Goal: Task Accomplishment & Management: Manage account settings

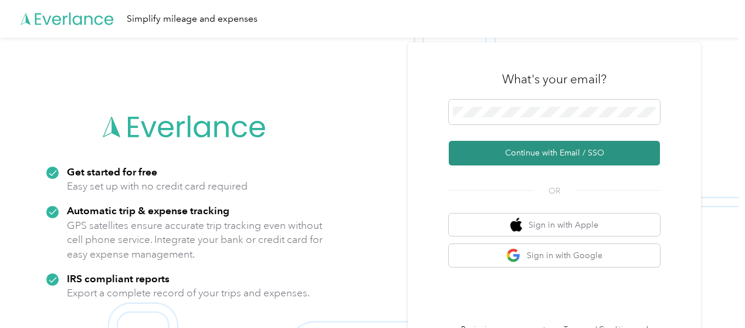
click at [533, 156] on button "Continue with Email / SSO" at bounding box center [554, 153] width 211 height 25
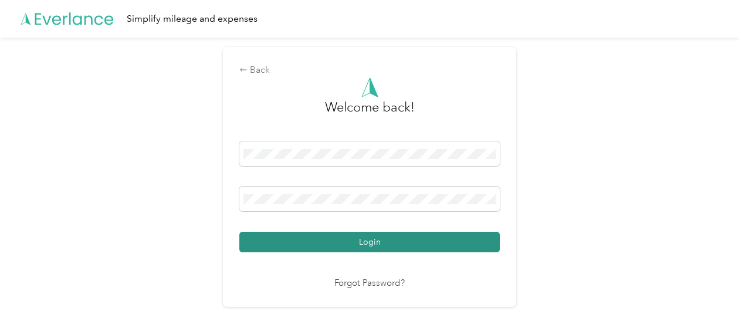
click at [357, 236] on button "Login" at bounding box center [369, 242] width 260 height 21
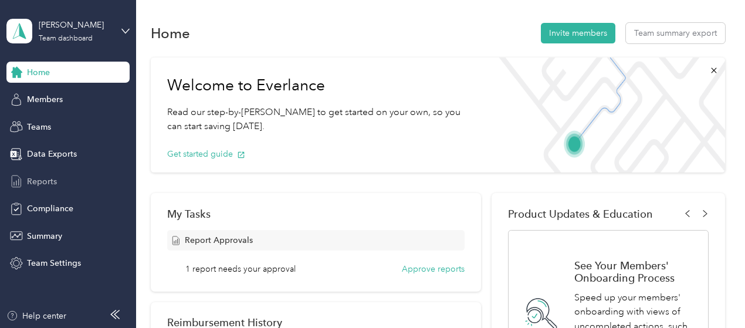
click at [49, 180] on span "Reports" at bounding box center [42, 181] width 30 height 12
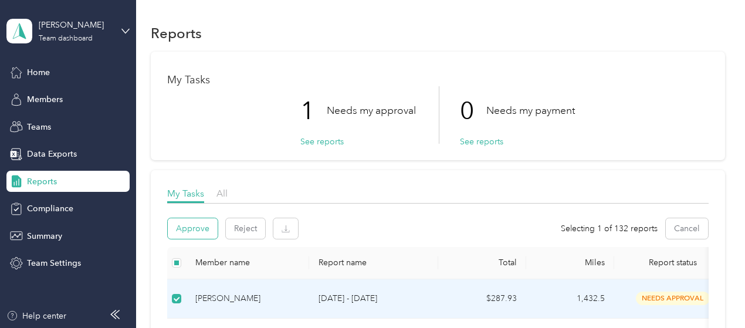
click at [185, 228] on button "Approve" at bounding box center [193, 228] width 50 height 21
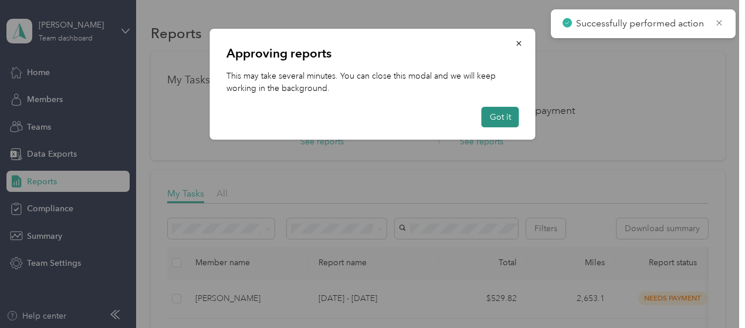
click at [499, 114] on button "Got it" at bounding box center [501, 117] width 38 height 21
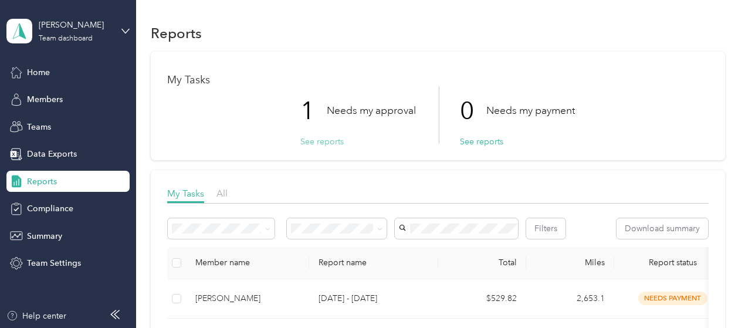
click at [332, 140] on button "See reports" at bounding box center [321, 142] width 43 height 12
